Goal: Information Seeking & Learning: Learn about a topic

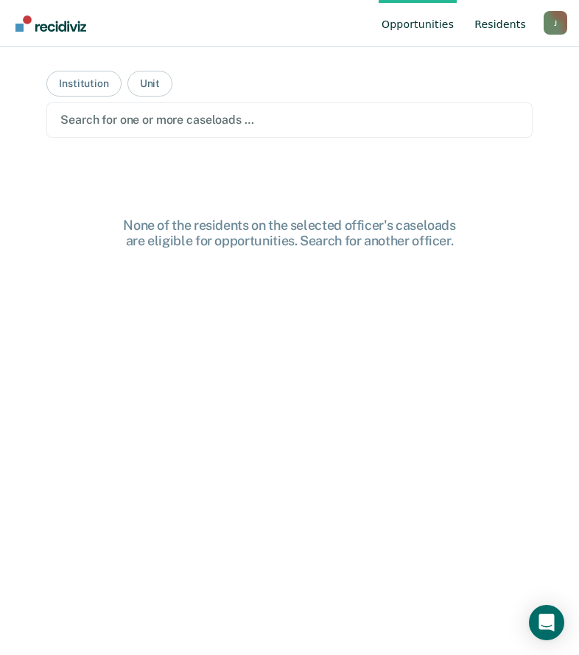
click at [501, 26] on link "Resident s" at bounding box center [499, 23] width 57 height 47
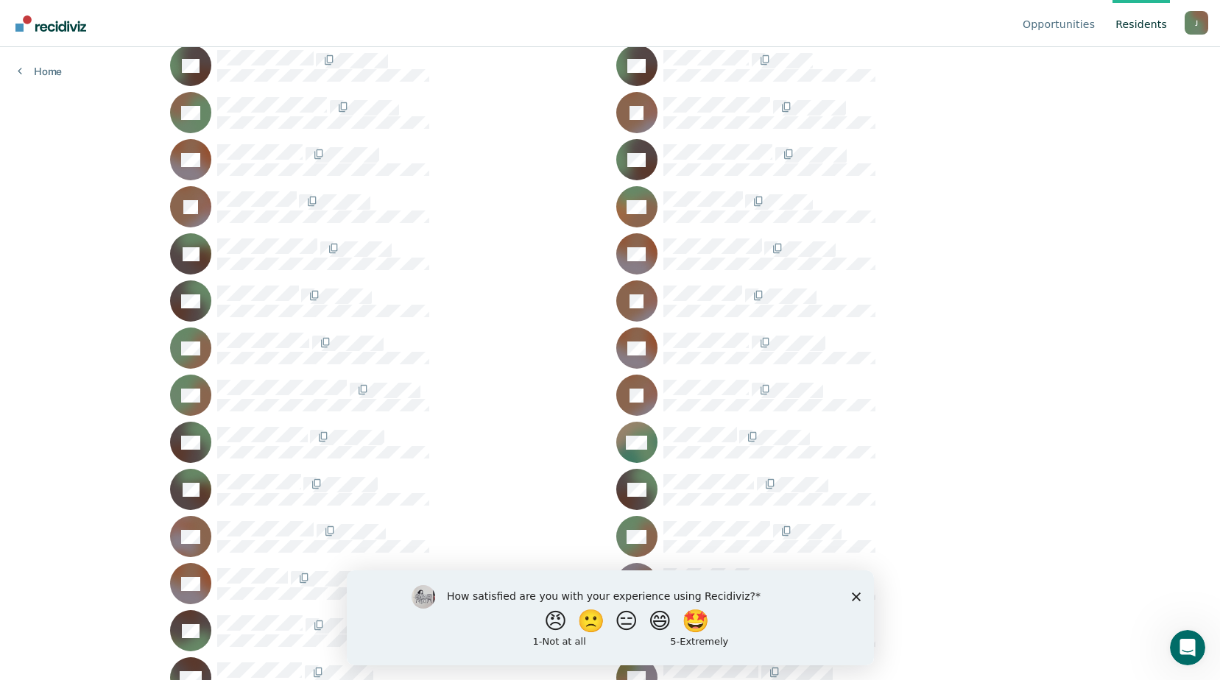
scroll to position [8125, 0]
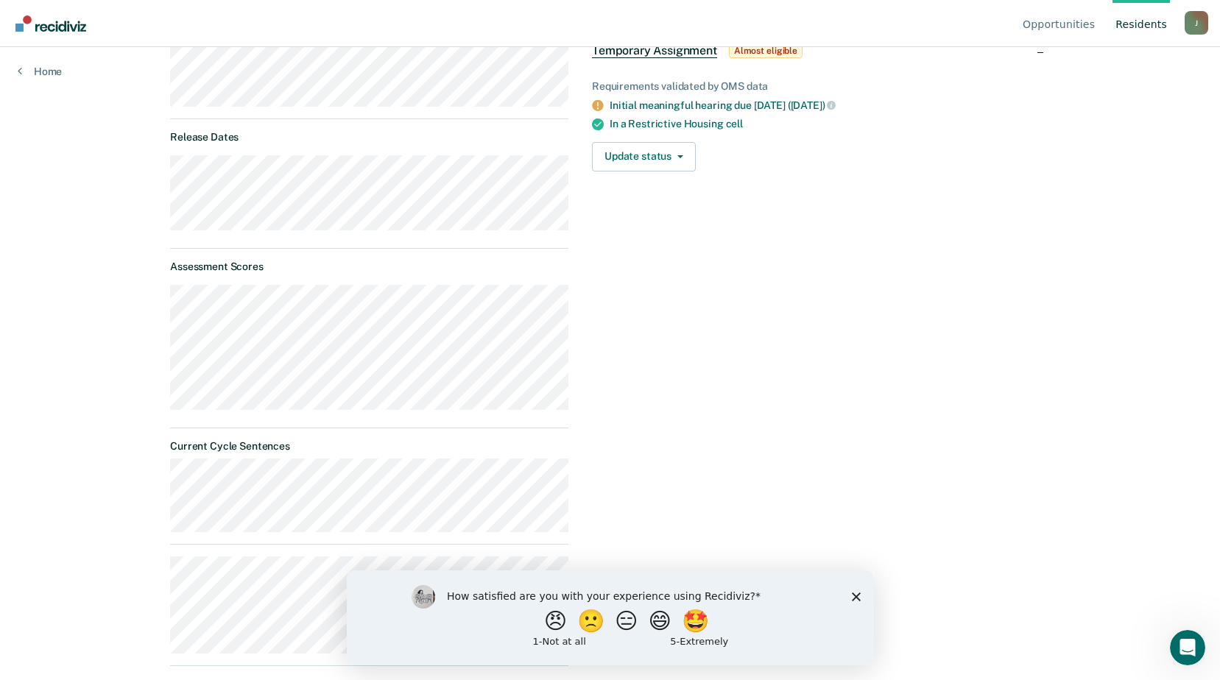
scroll to position [276, 0]
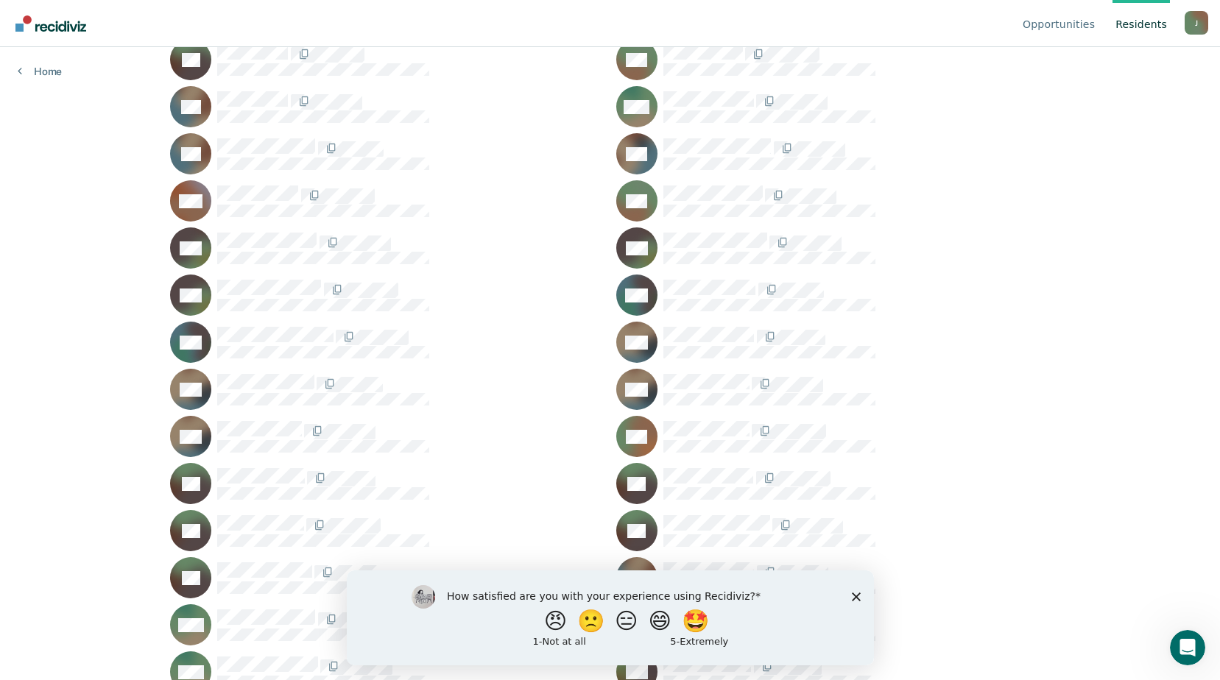
scroll to position [54362, 0]
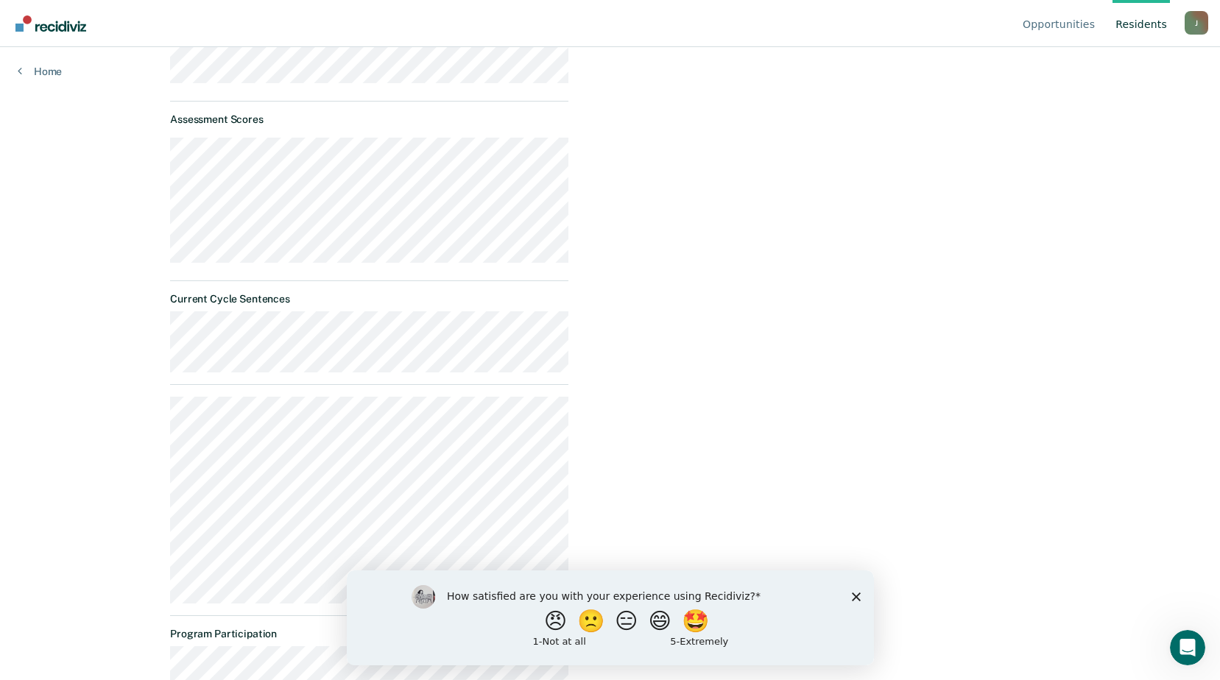
scroll to position [476, 0]
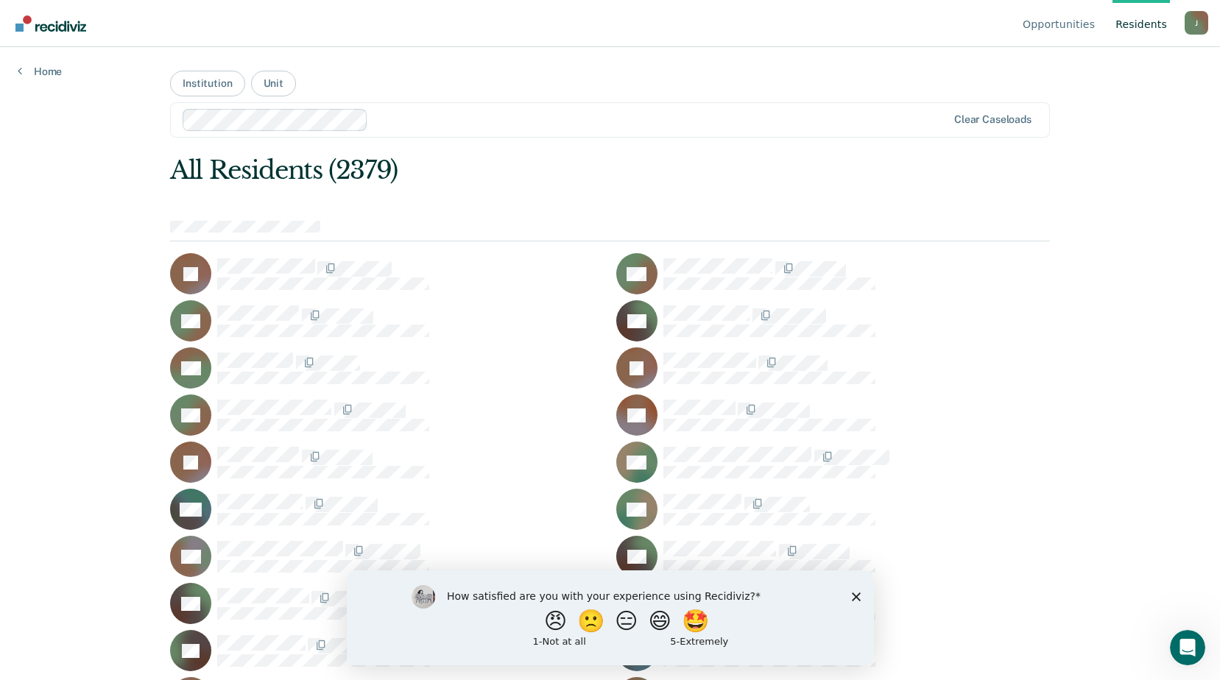
scroll to position [2046, 0]
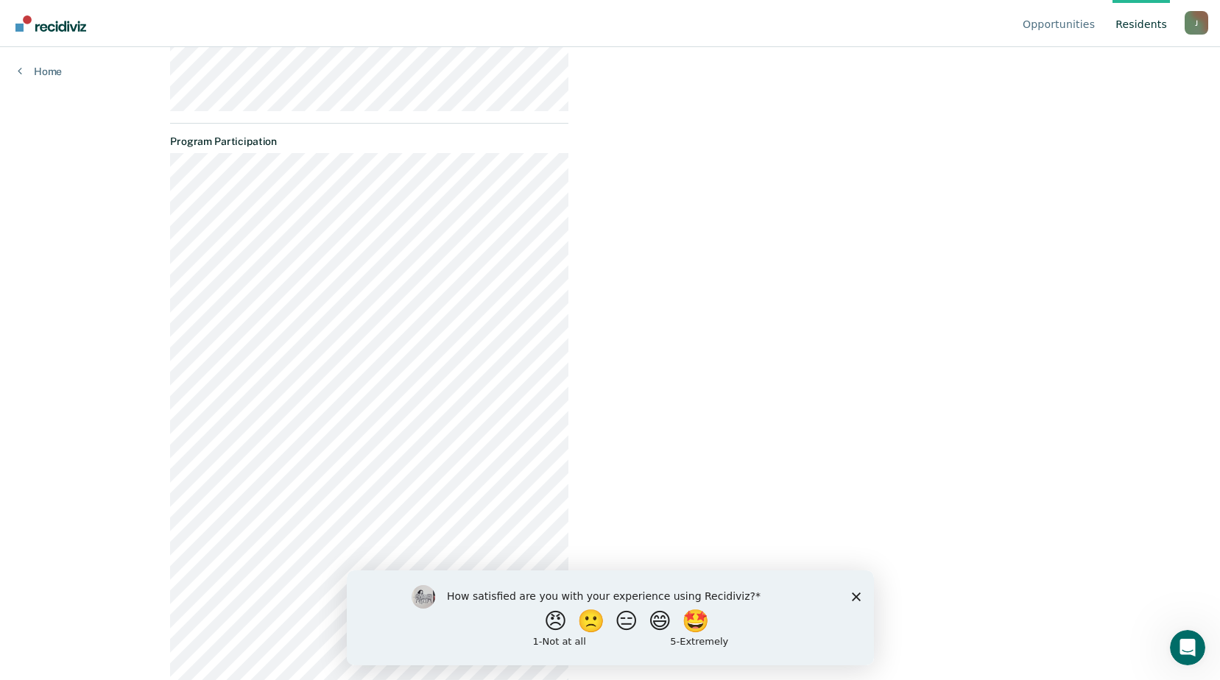
scroll to position [859, 0]
